Goal: Transaction & Acquisition: Purchase product/service

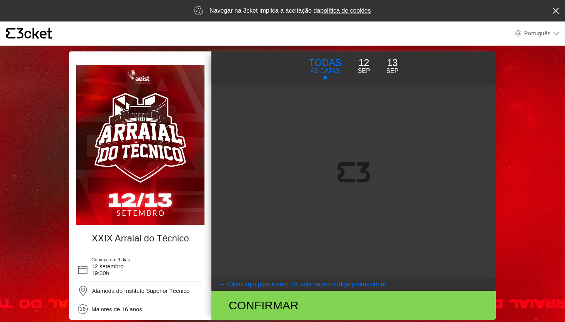
select select "pt_PT"
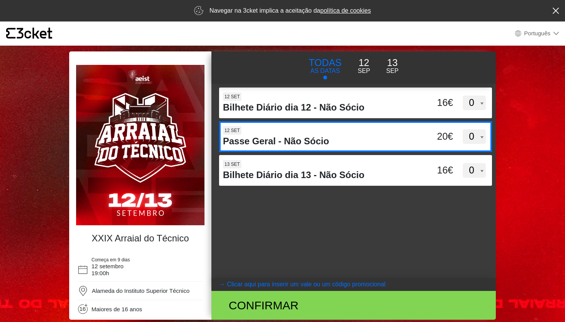
select select "1"
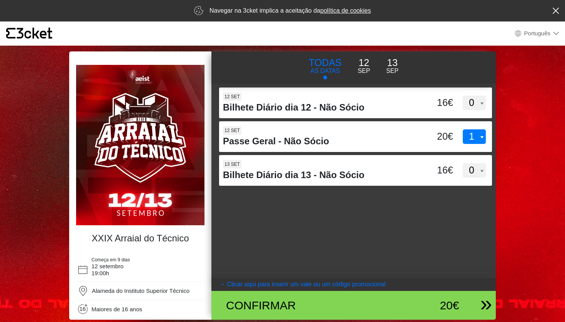
click at [290, 308] on div "Confirmar" at bounding box center [307, 305] width 174 height 17
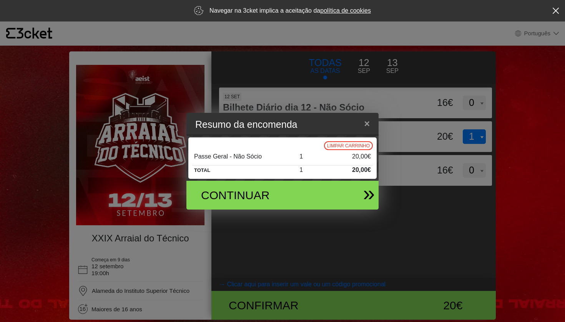
click at [281, 196] on div "Continuar" at bounding box center [251, 195] width 112 height 17
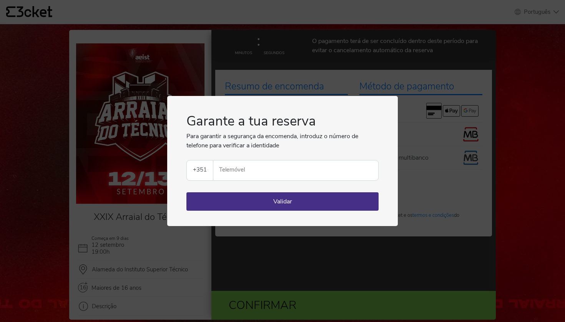
select select "pt_PT"
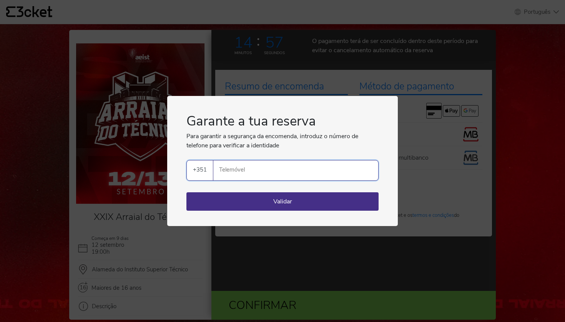
click at [373, 171] on input "Telemóvel" at bounding box center [298, 171] width 159 height 20
click at [372, 172] on input "Telemóvel" at bounding box center [298, 171] width 159 height 20
click at [340, 172] on input "Telemóvel" at bounding box center [298, 171] width 159 height 20
